Goal: Information Seeking & Learning: Check status

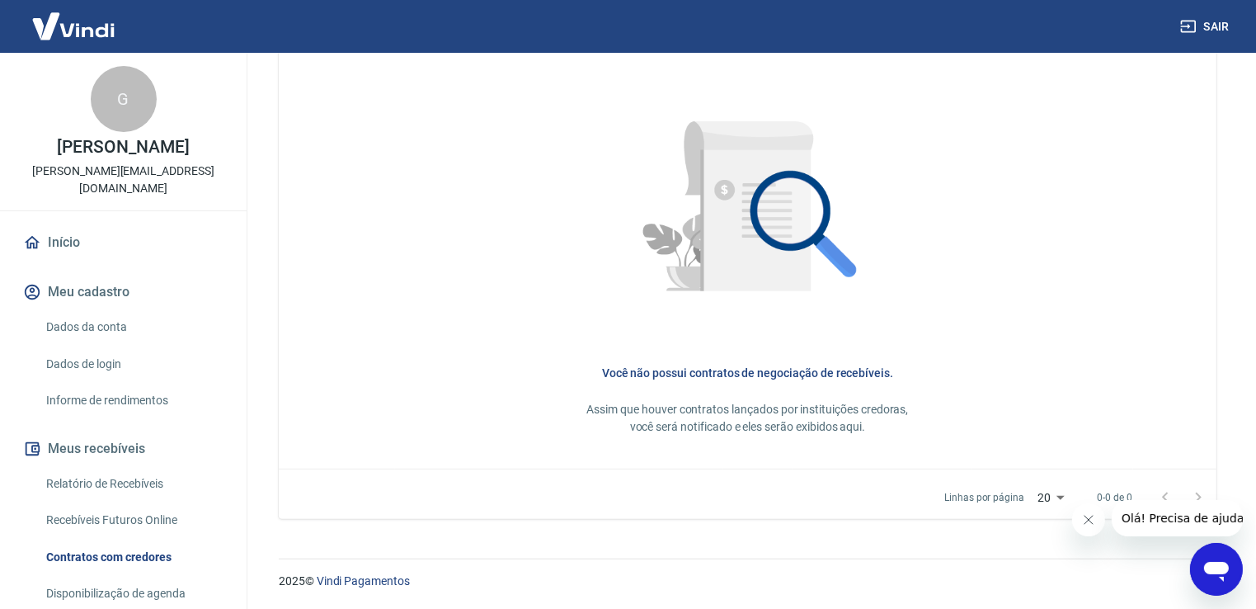
scroll to position [82, 0]
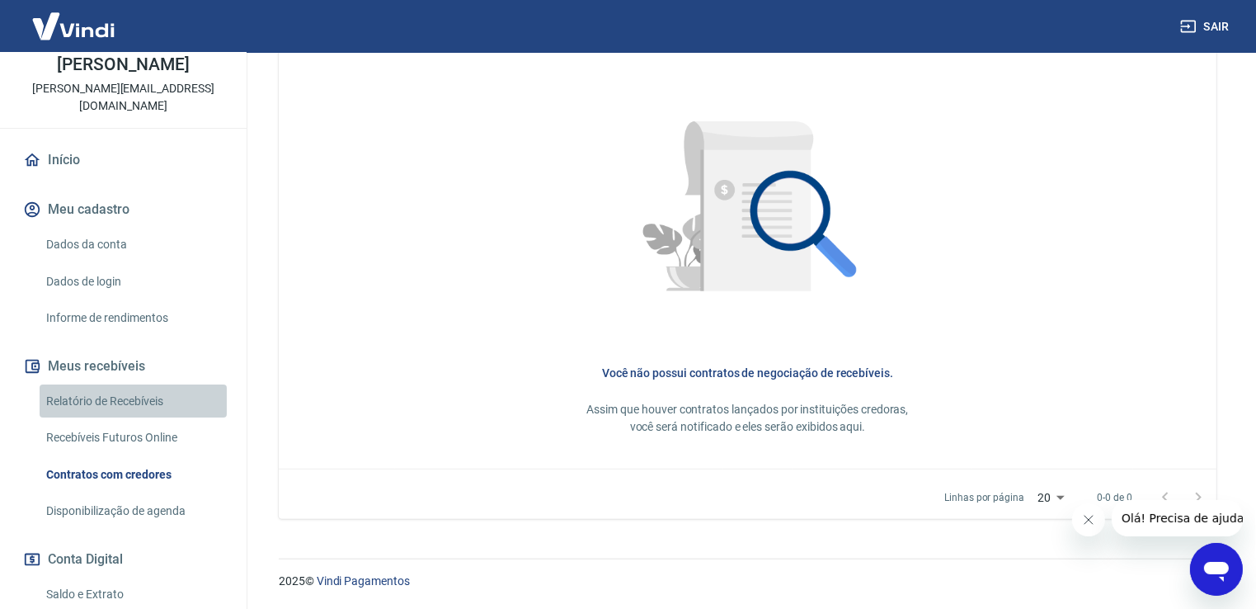
click at [139, 391] on link "Relatório de Recebíveis" at bounding box center [133, 401] width 187 height 34
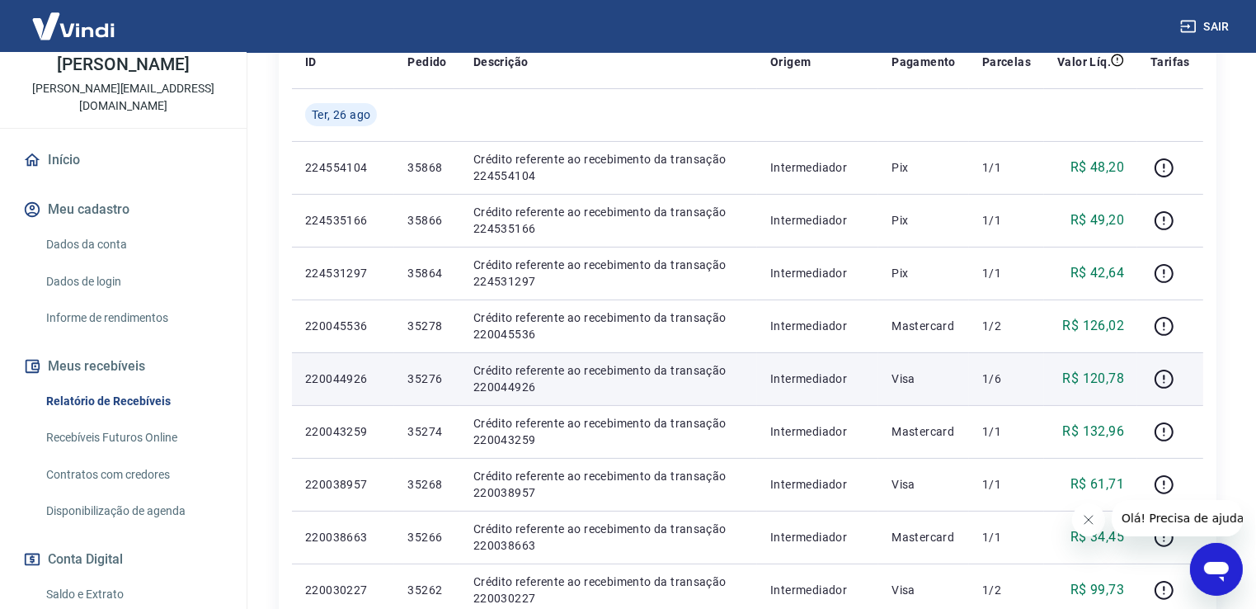
scroll to position [165, 0]
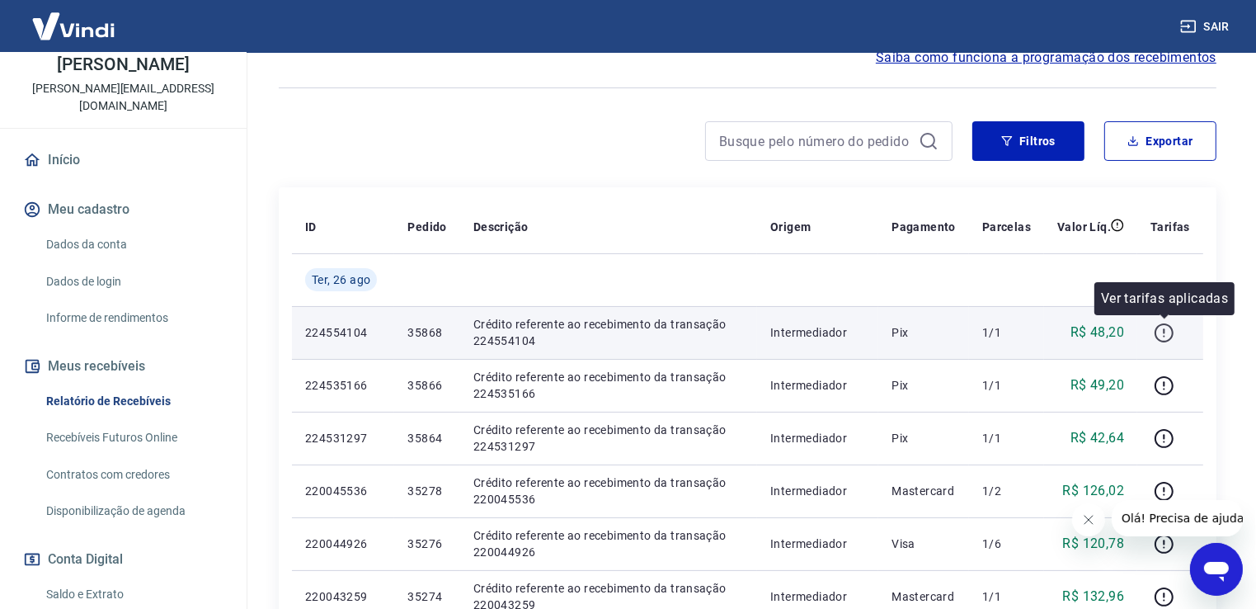
click at [1169, 330] on icon "button" at bounding box center [1164, 332] width 21 height 21
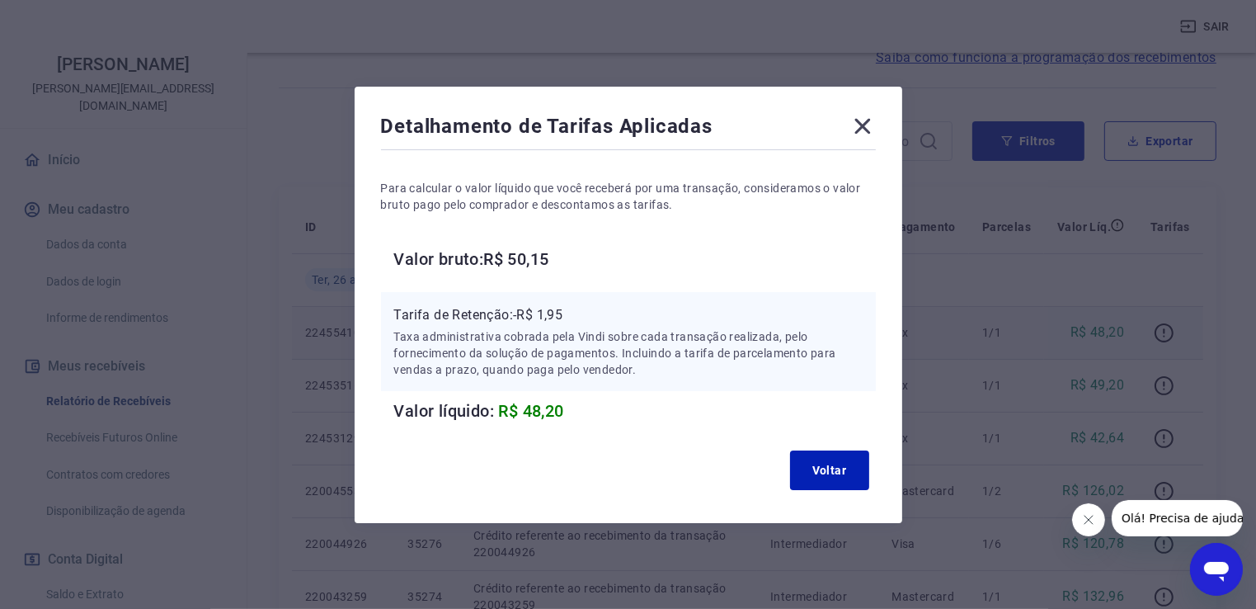
click at [870, 129] on icon at bounding box center [862, 126] width 16 height 16
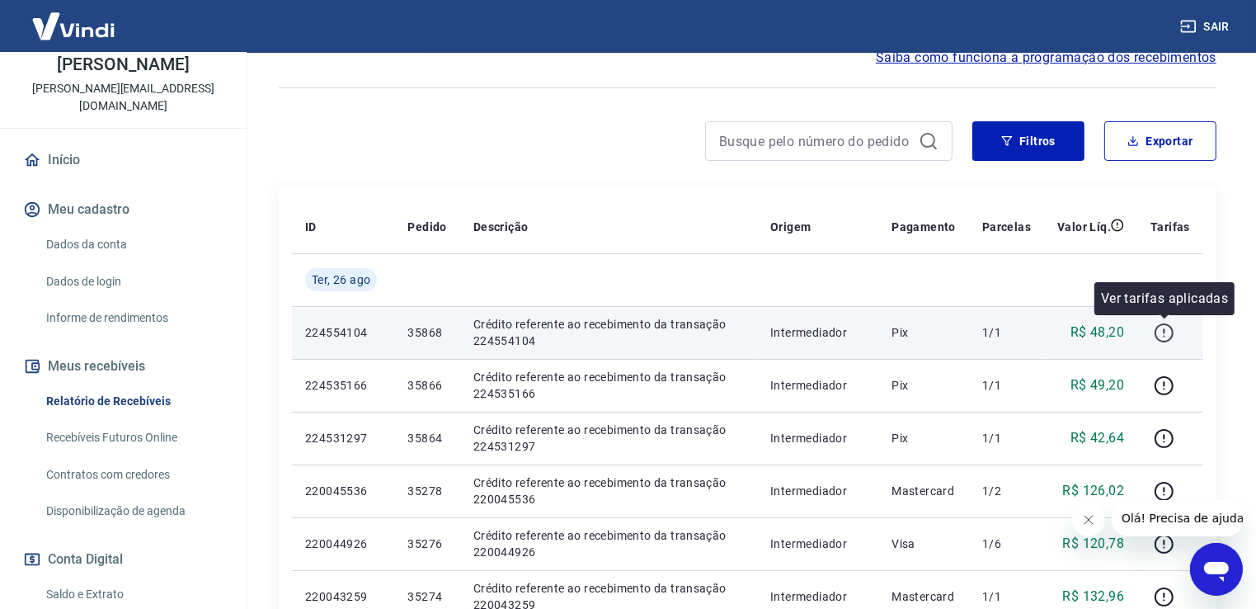
click at [1163, 336] on icon "button" at bounding box center [1164, 332] width 21 height 21
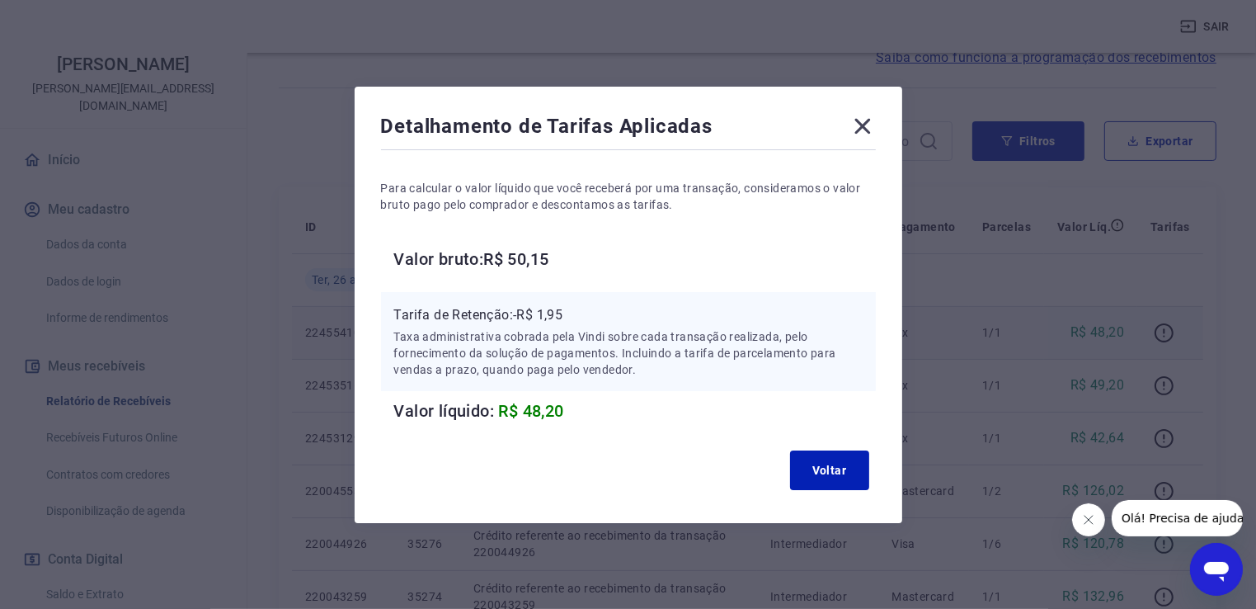
click at [863, 127] on icon at bounding box center [862, 126] width 26 height 26
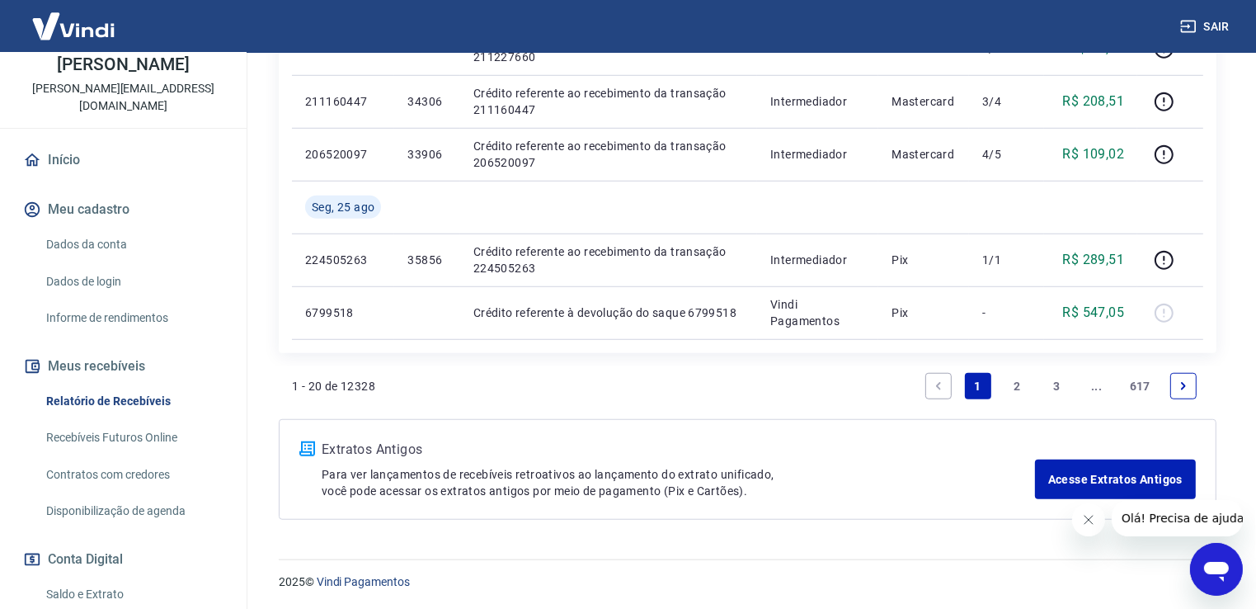
scroll to position [0, 0]
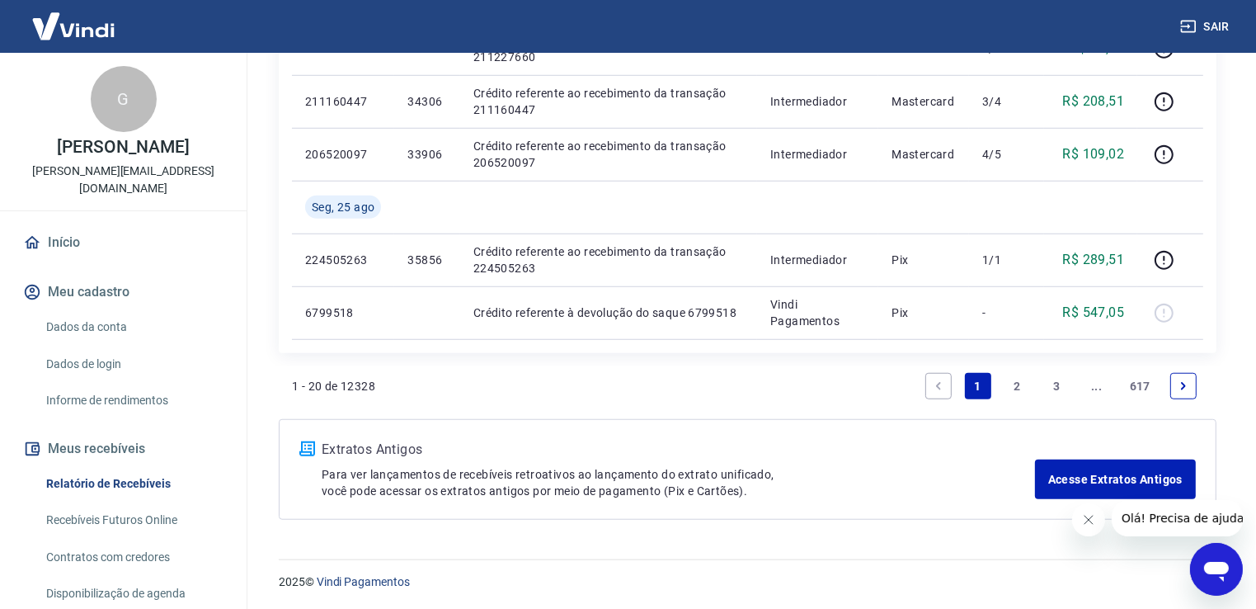
click at [83, 224] on link "Início" at bounding box center [123, 242] width 207 height 36
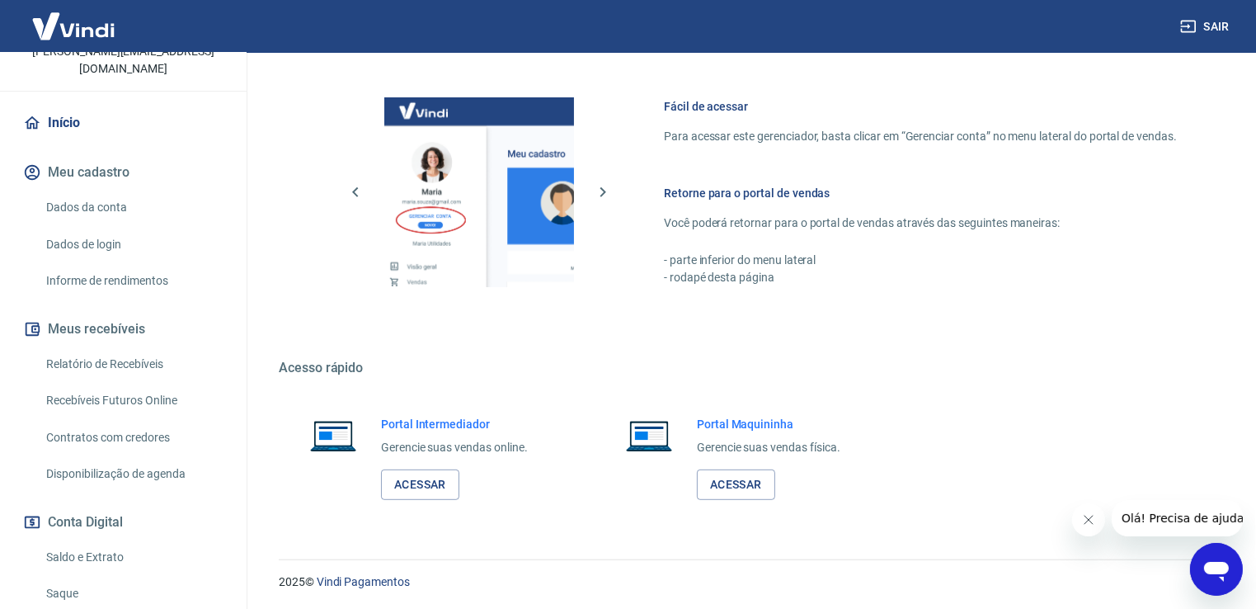
scroll to position [165, 0]
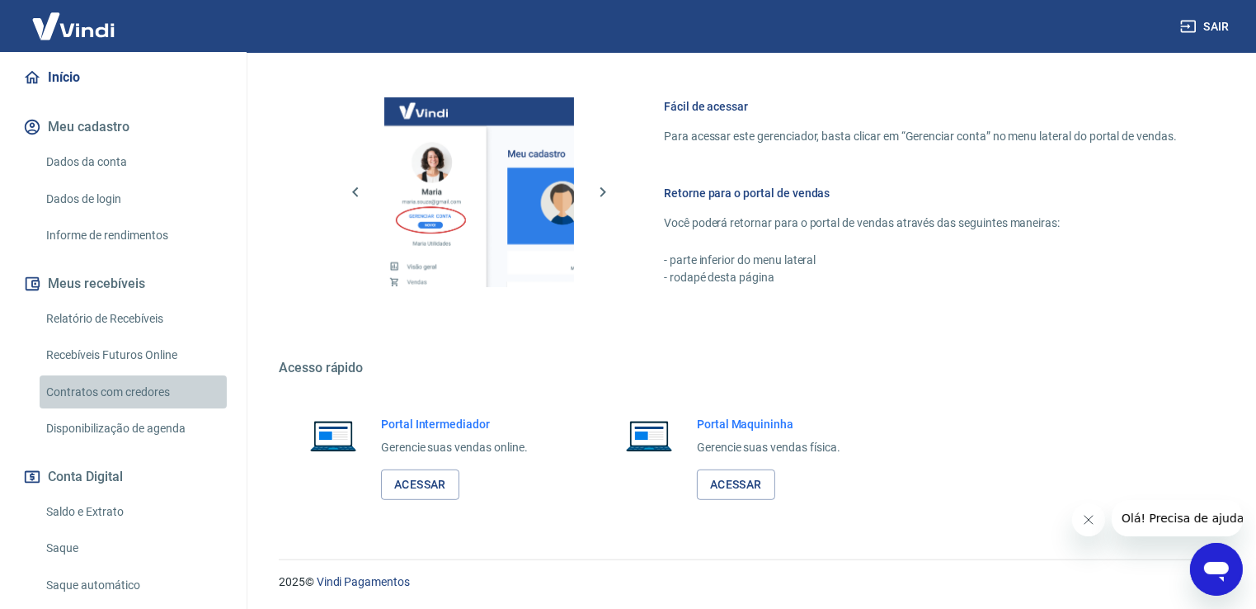
click at [183, 383] on link "Contratos com credores" at bounding box center [133, 392] width 187 height 34
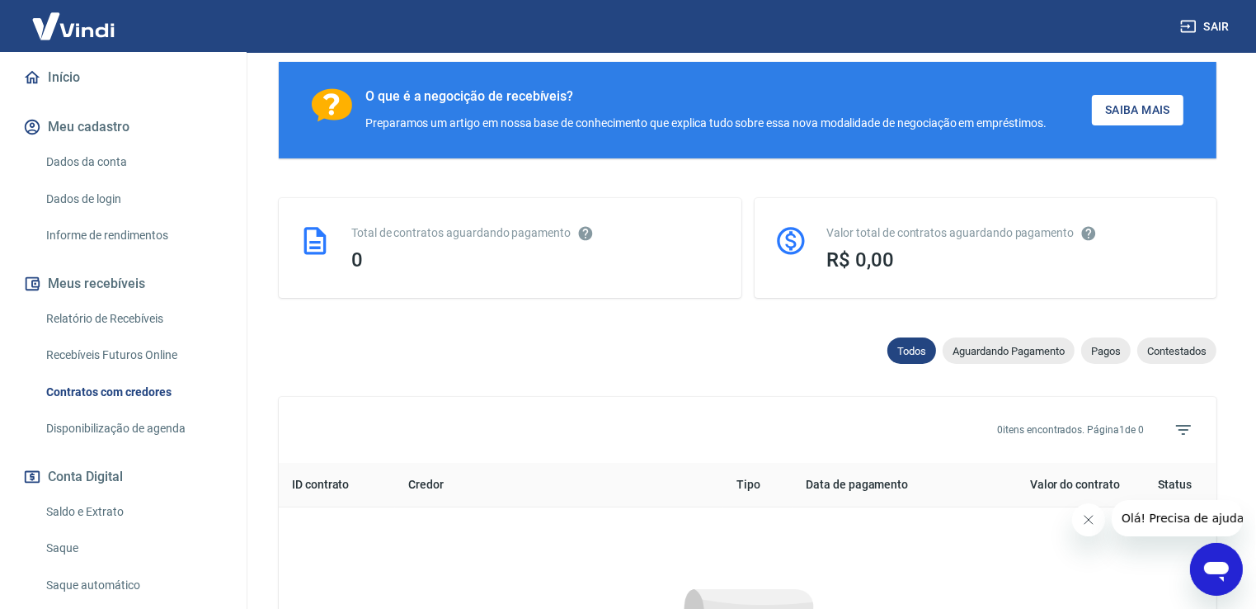
scroll to position [735, 0]
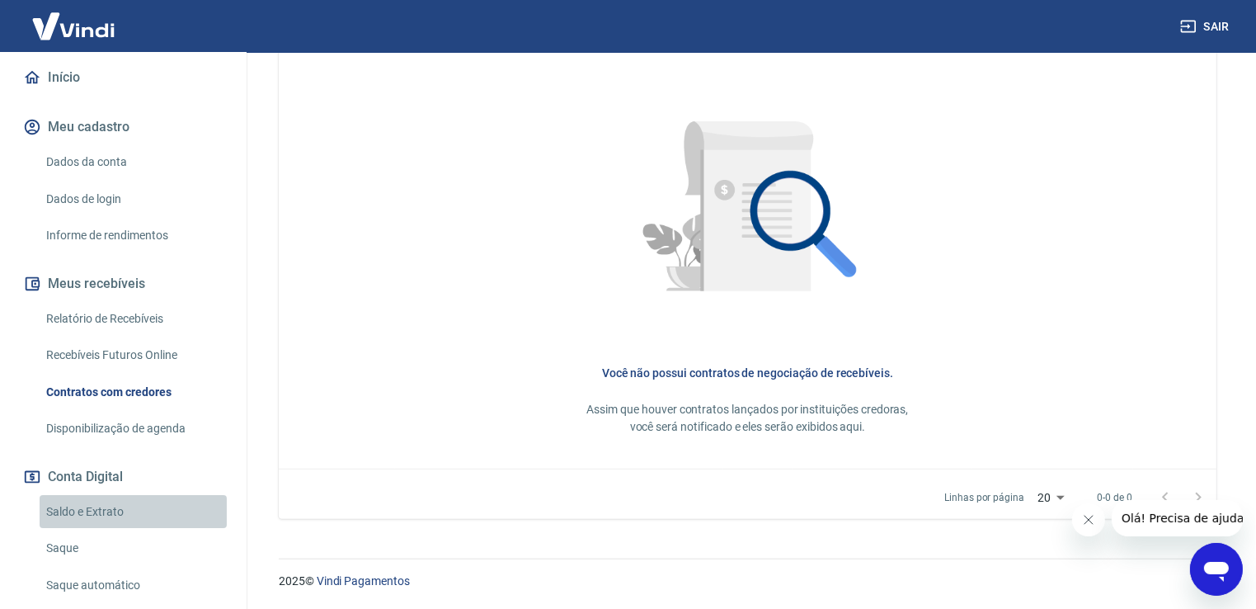
click at [145, 499] on link "Saldo e Extrato" at bounding box center [133, 512] width 187 height 34
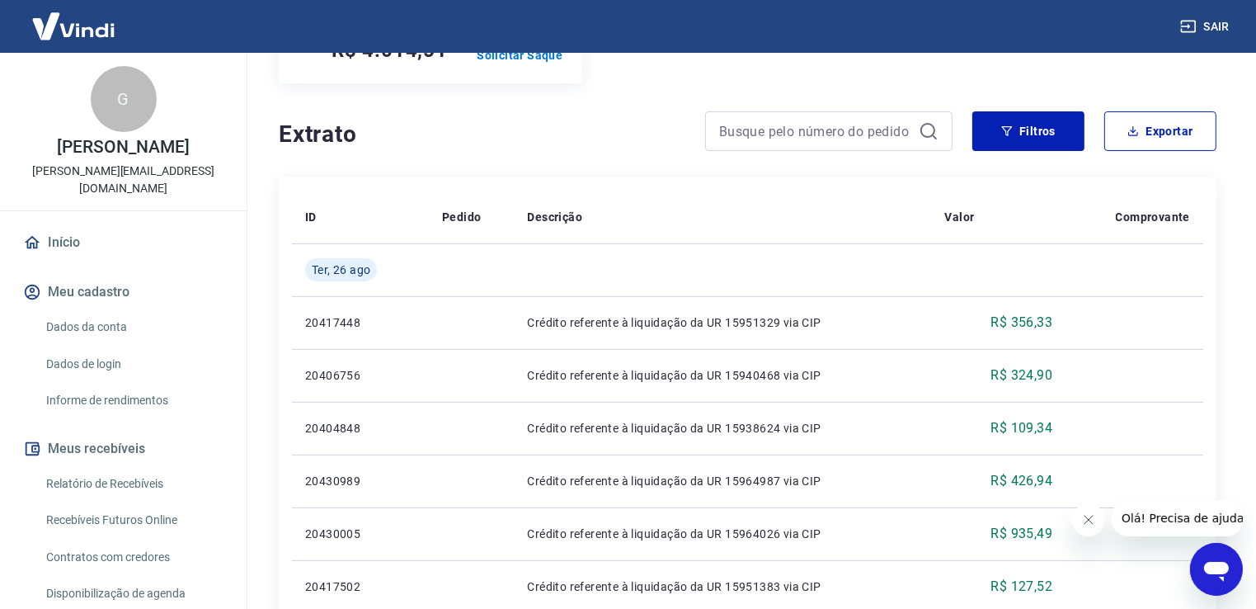
scroll to position [247, 0]
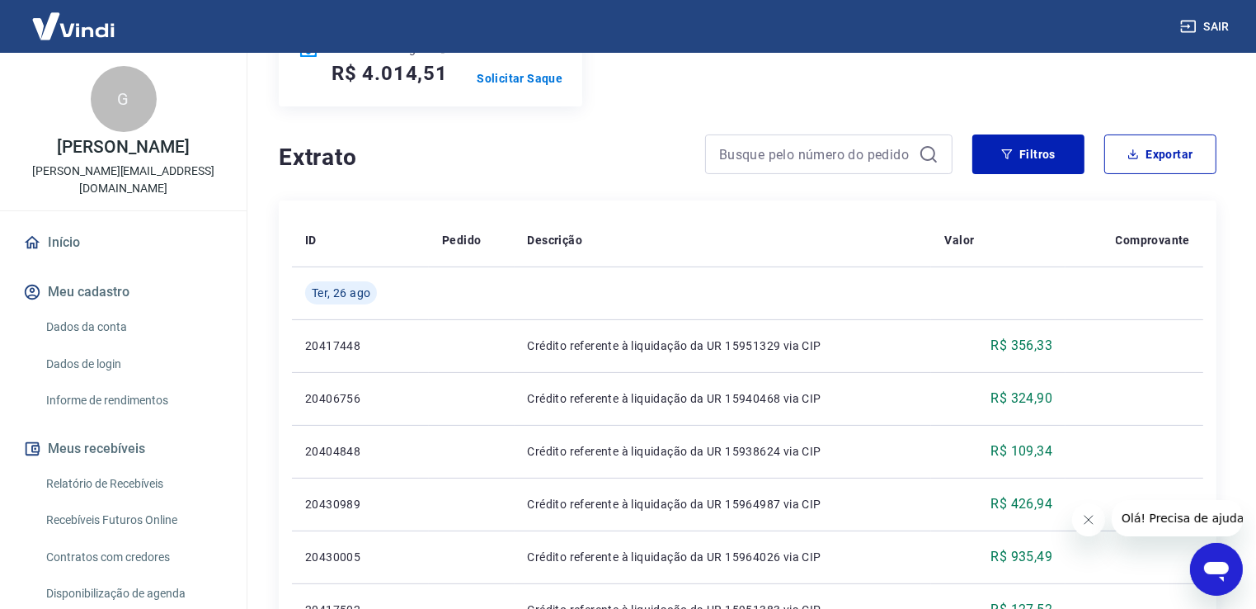
click at [87, 23] on img at bounding box center [73, 26] width 107 height 50
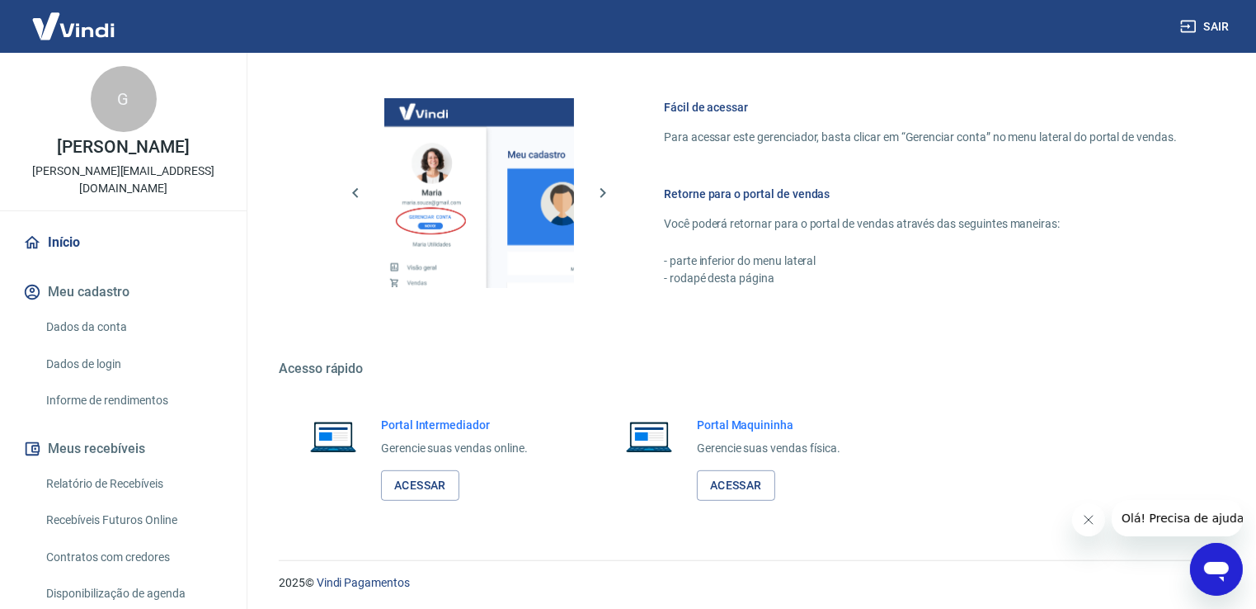
scroll to position [693, 0]
click at [437, 477] on link "Acessar" at bounding box center [420, 484] width 78 height 31
